Goal: Task Accomplishment & Management: Manage account settings

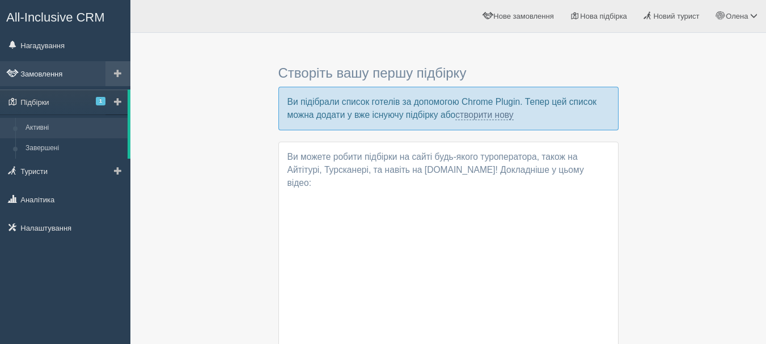
click at [49, 73] on link "Замовлення" at bounding box center [65, 73] width 130 height 25
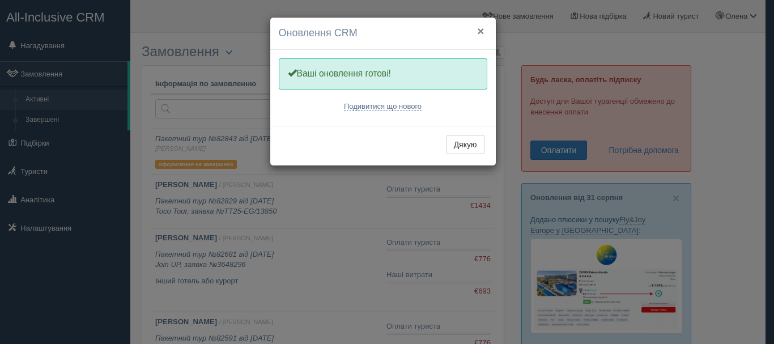
click at [484, 30] on button "×" at bounding box center [480, 31] width 7 height 12
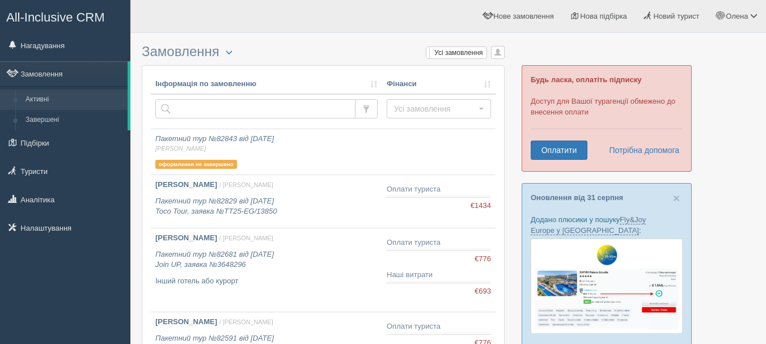
click at [50, 70] on link "Замовлення" at bounding box center [64, 73] width 128 height 25
click at [473, 53] on label "Усі замовлення" at bounding box center [456, 52] width 60 height 11
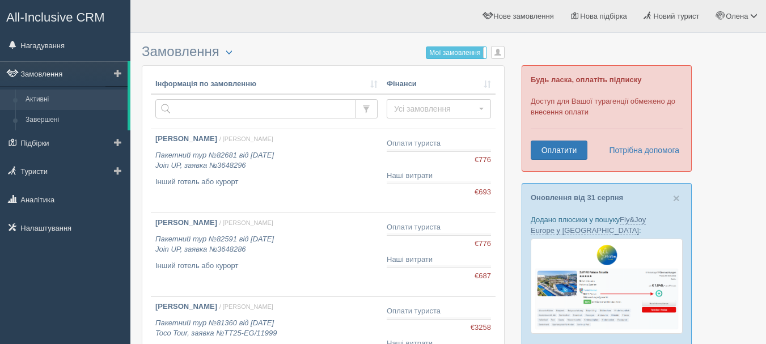
click at [53, 77] on link "Замовлення" at bounding box center [64, 73] width 128 height 25
click at [56, 95] on link "Активні" at bounding box center [73, 100] width 107 height 20
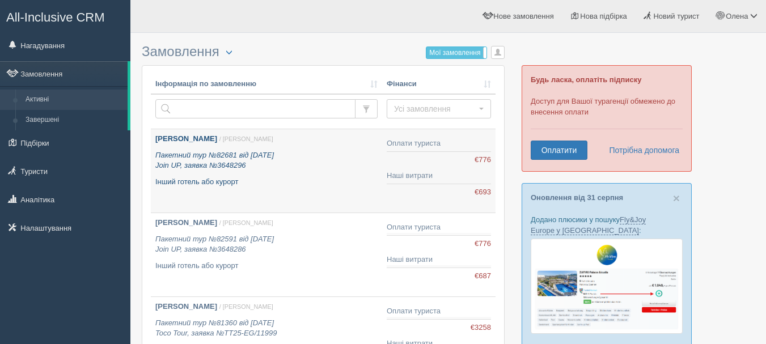
click at [209, 142] on b "[PERSON_NAME]" at bounding box center [186, 138] width 62 height 9
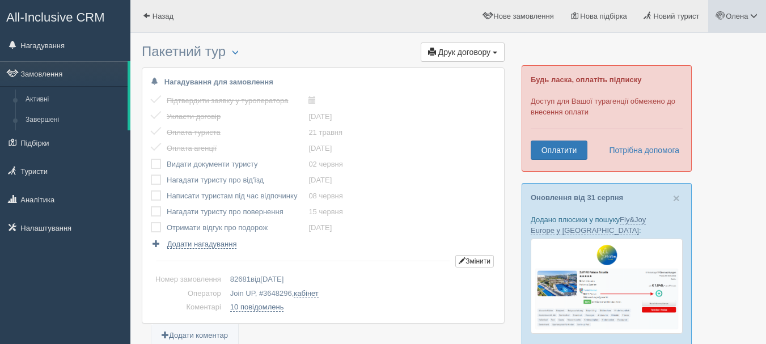
click at [747, 10] on link "Олена" at bounding box center [737, 16] width 58 height 32
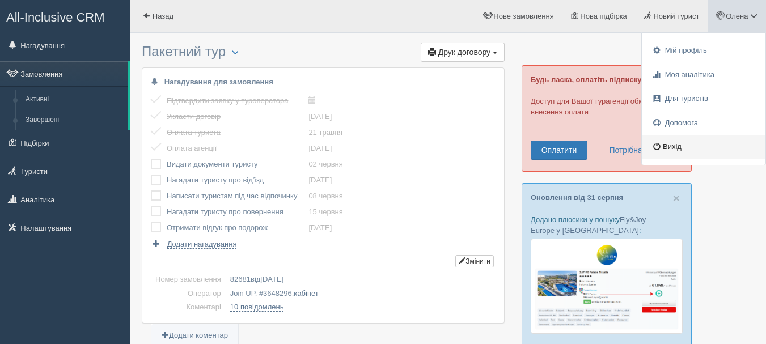
click at [681, 145] on link "Вихід" at bounding box center [704, 147] width 124 height 24
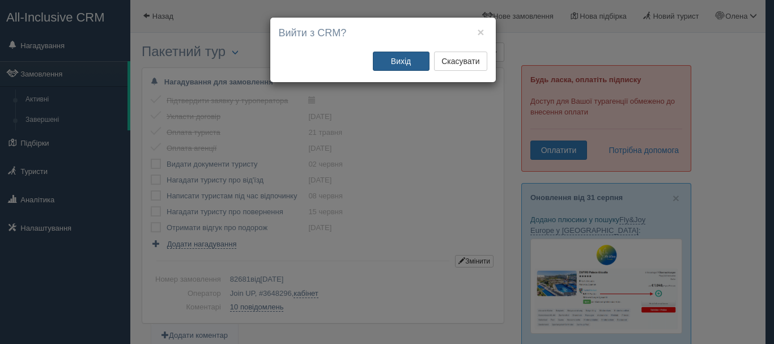
click at [401, 62] on button "Вихід" at bounding box center [401, 61] width 57 height 19
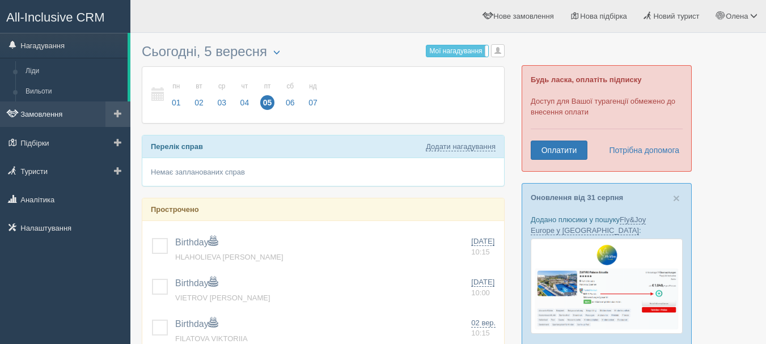
click at [48, 107] on link "Замовлення" at bounding box center [65, 113] width 130 height 25
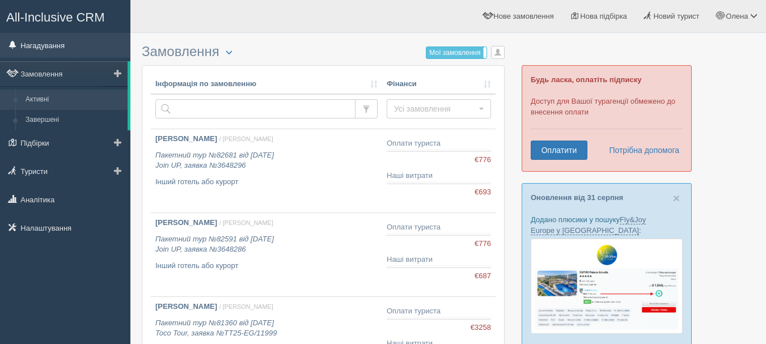
click at [42, 43] on link "Нагадування" at bounding box center [65, 45] width 130 height 25
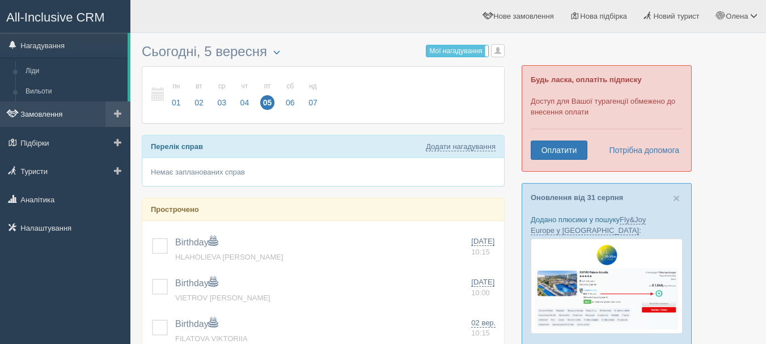
click at [60, 116] on link "Замовлення" at bounding box center [65, 113] width 130 height 25
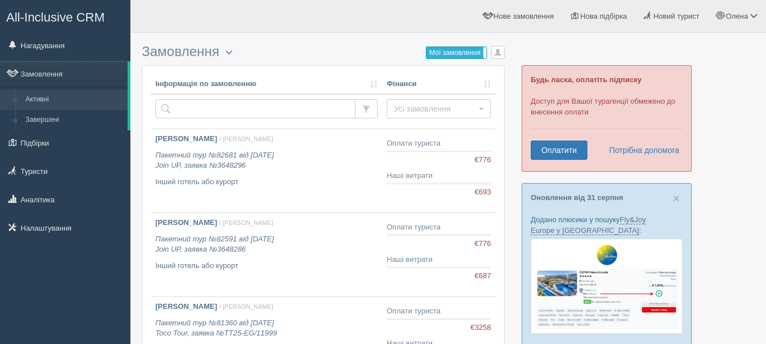
click at [452, 54] on label "Мої замовлення" at bounding box center [456, 52] width 60 height 11
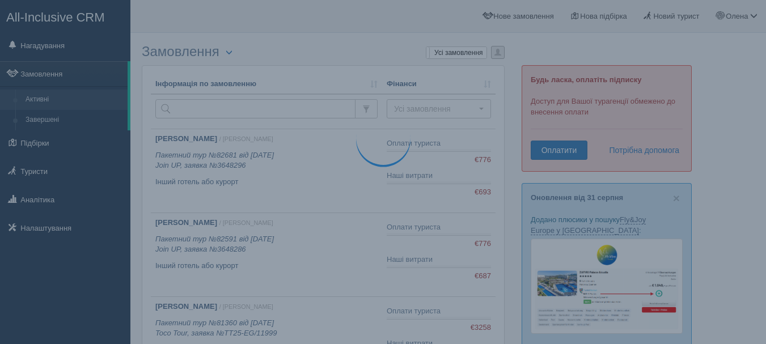
click at [497, 50] on span "button" at bounding box center [497, 52] width 7 height 7
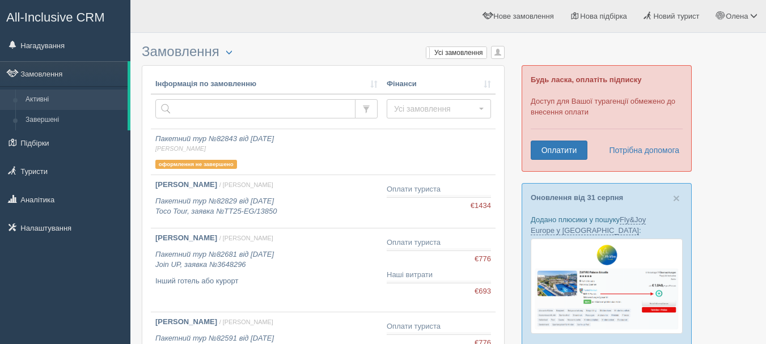
click at [497, 50] on span "button" at bounding box center [497, 52] width 7 height 7
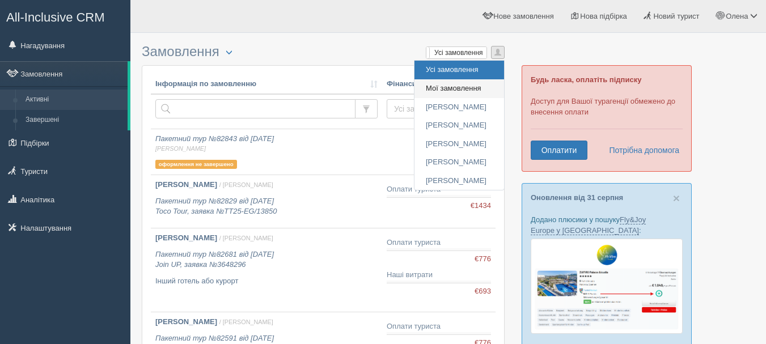
click at [474, 80] on link "Мої замовлення" at bounding box center [459, 88] width 90 height 19
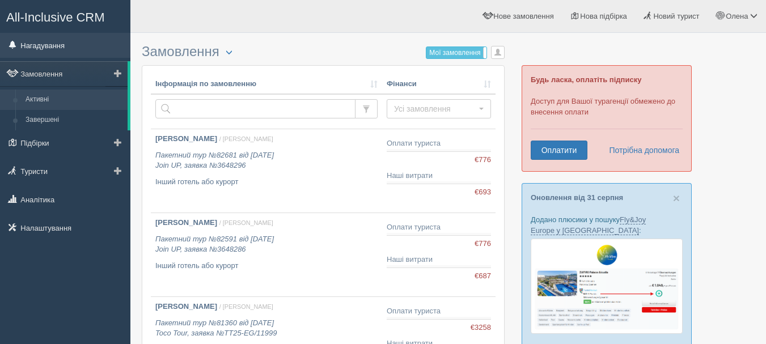
click at [36, 49] on link "Нагадування" at bounding box center [65, 45] width 130 height 25
click at [54, 15] on span "All-Inclusive CRM" at bounding box center [55, 17] width 99 height 14
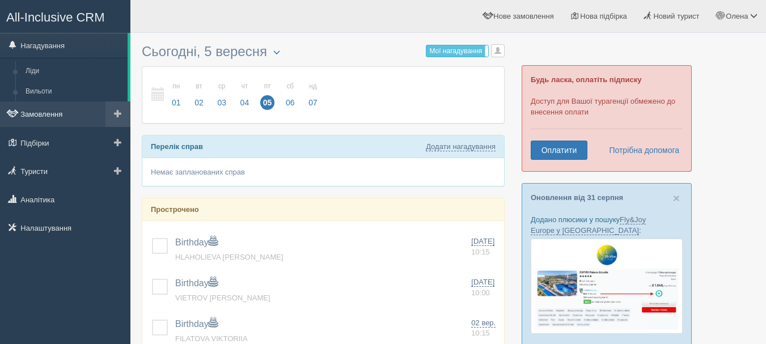
click at [62, 109] on link "Замовлення" at bounding box center [65, 113] width 130 height 25
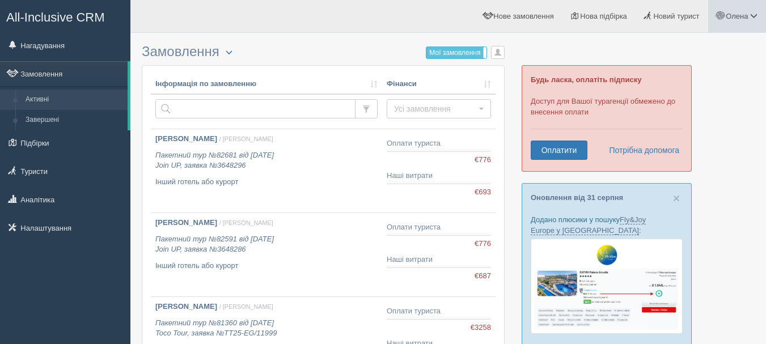
click at [721, 9] on link "Олена" at bounding box center [737, 16] width 58 height 32
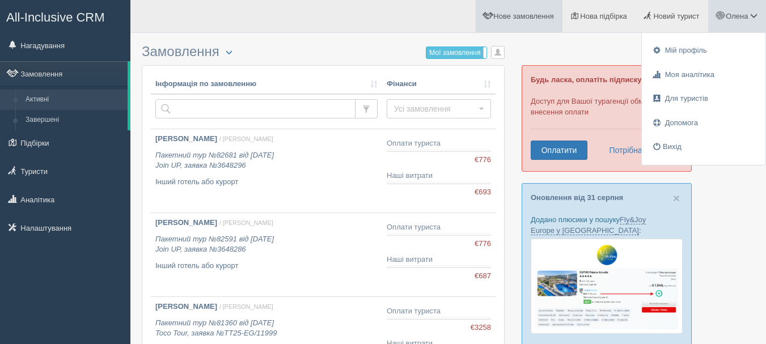
click at [544, 25] on link "Нове замовлення" at bounding box center [519, 16] width 87 height 32
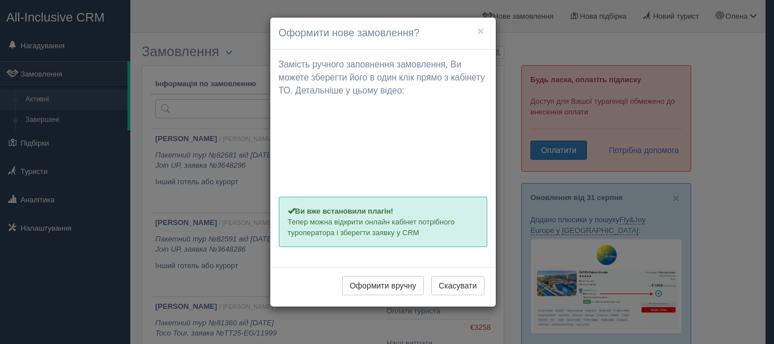
click at [485, 33] on h4 "Оформити нове замовлення?" at bounding box center [383, 33] width 209 height 15
click at [480, 28] on button "×" at bounding box center [480, 31] width 7 height 12
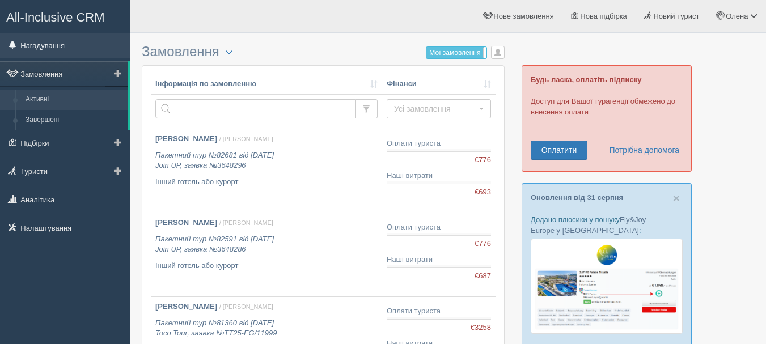
click at [54, 39] on link "Нагадування" at bounding box center [65, 45] width 130 height 25
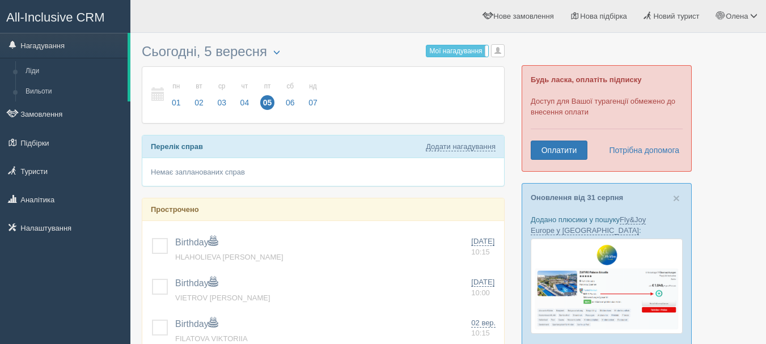
click at [65, 11] on span "All-Inclusive CRM" at bounding box center [55, 17] width 99 height 14
click at [60, 116] on link "Замовлення" at bounding box center [65, 113] width 130 height 25
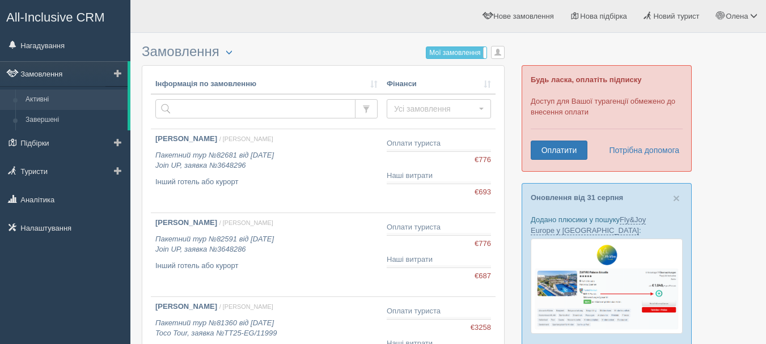
click at [54, 70] on link "Замовлення" at bounding box center [64, 73] width 128 height 25
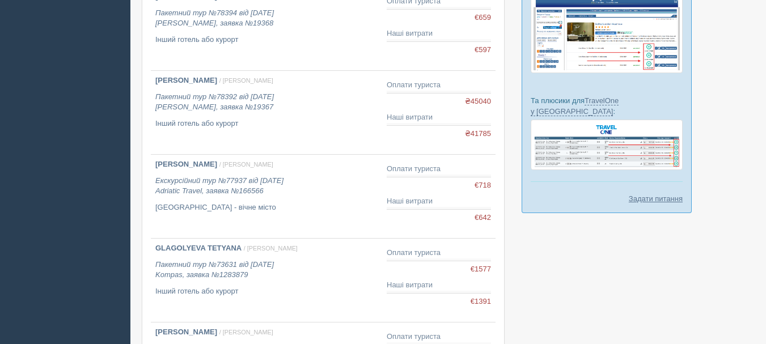
scroll to position [436, 0]
